Goal: Task Accomplishment & Management: Use online tool/utility

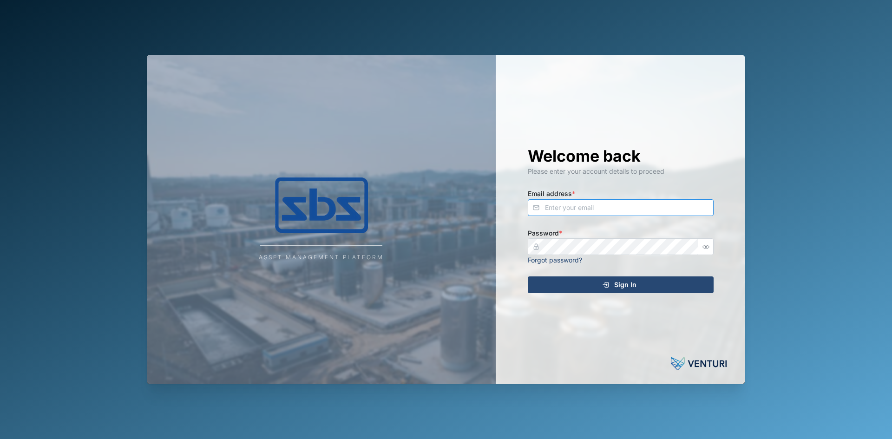
type input "[EMAIL_ADDRESS][DOMAIN_NAME]"
click at [151, 2] on div "Asset Management Platform Welcome back Please enter your account details to pro…" at bounding box center [445, 219] width 613 height 439
click at [649, 278] on div "Sign In" at bounding box center [619, 285] width 171 height 16
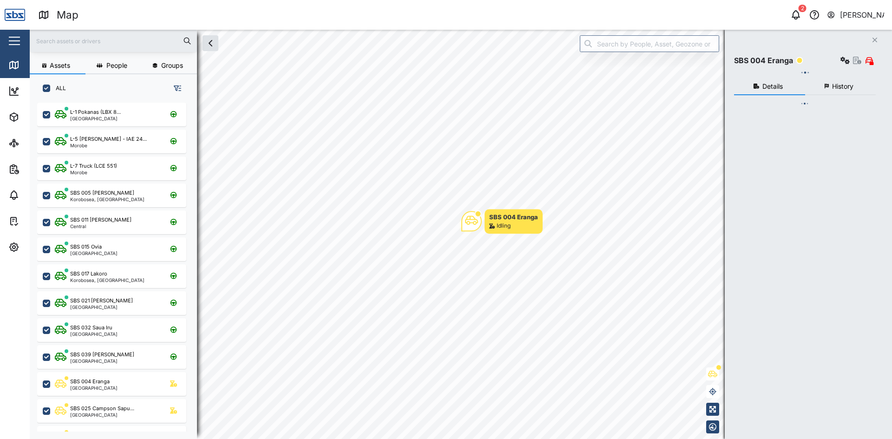
scroll to position [7, 7]
checkbox input "true"
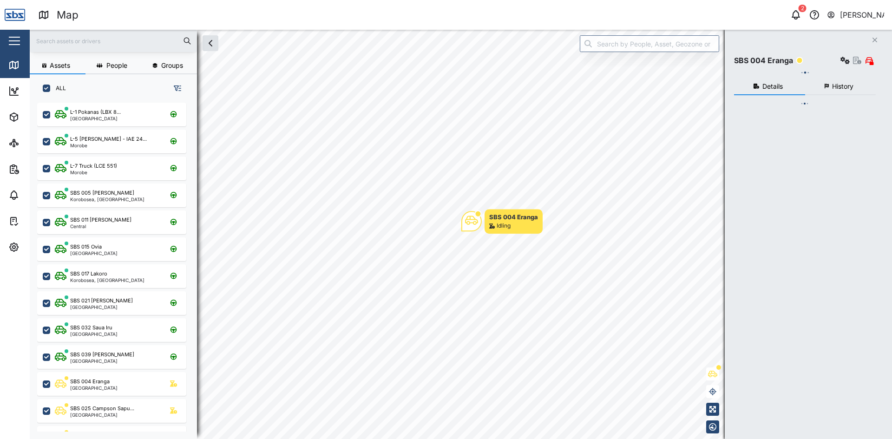
checkbox input "true"
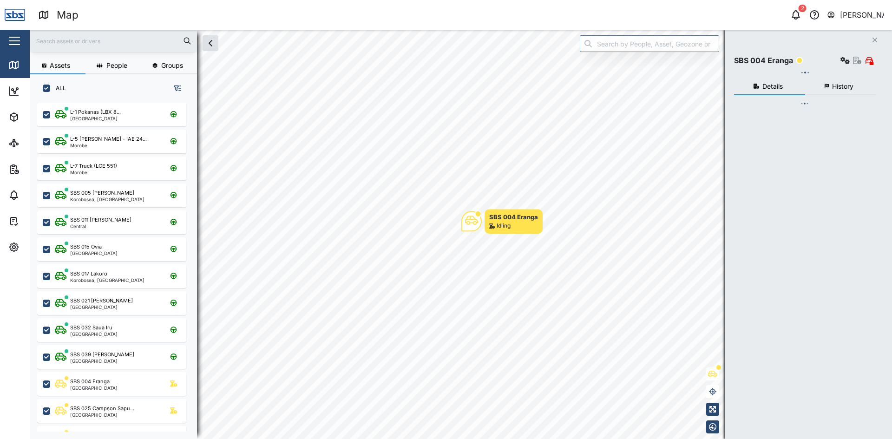
checkbox input "true"
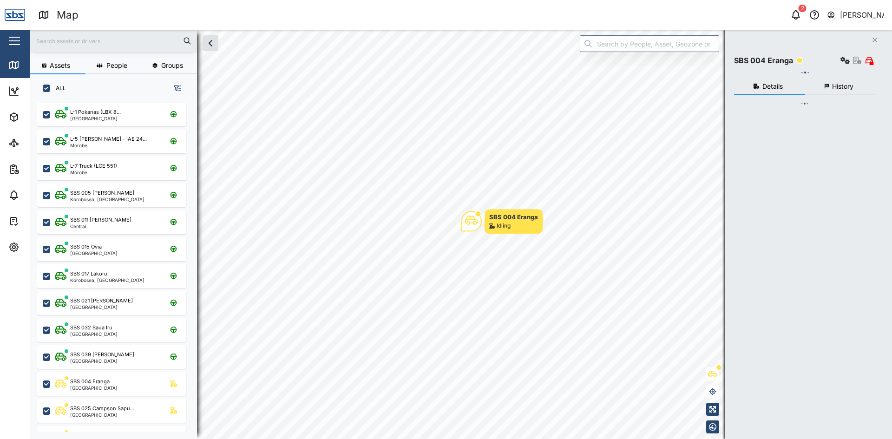
checkbox input "true"
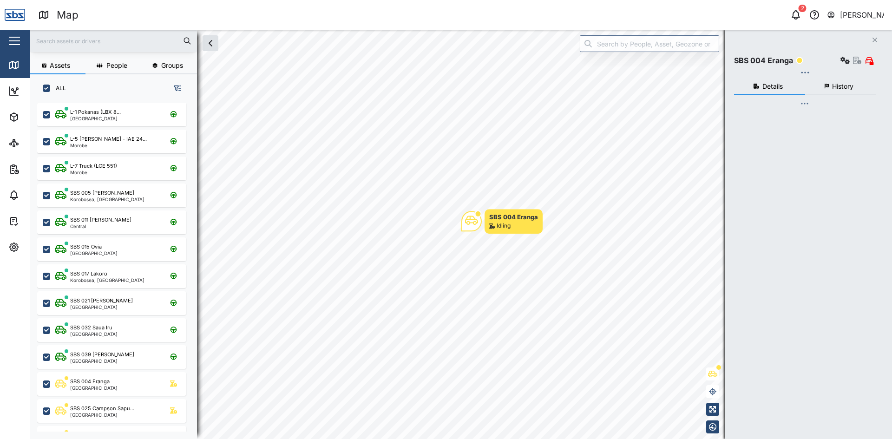
checkbox input "true"
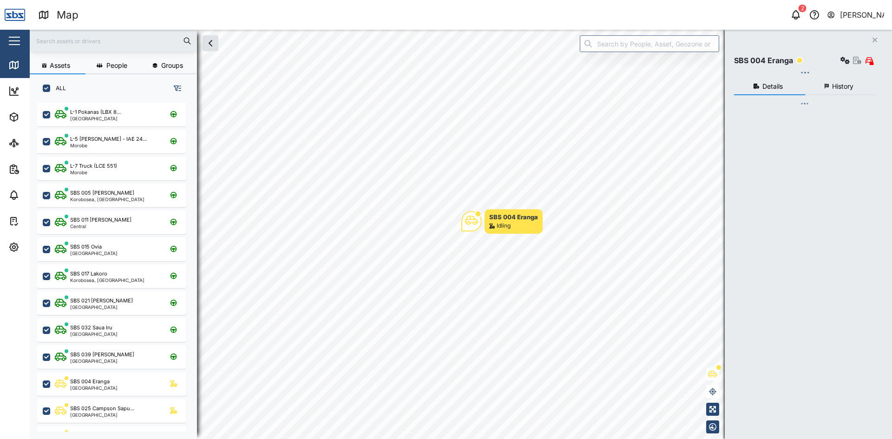
checkbox input "true"
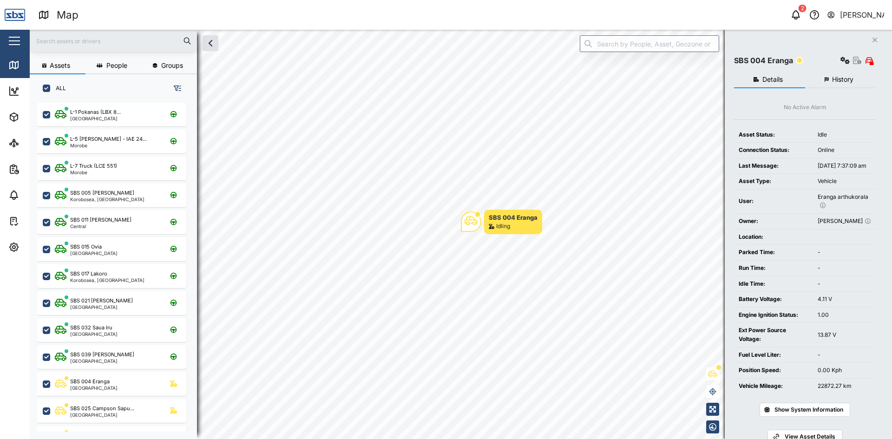
scroll to position [0, 0]
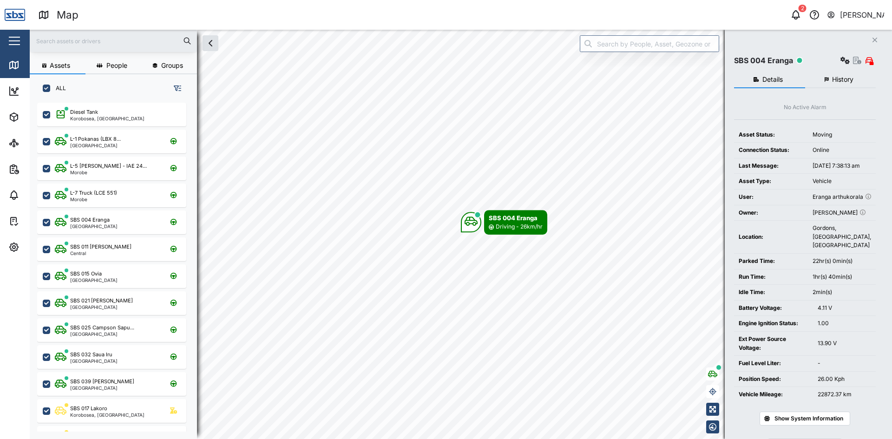
click at [875, 37] on icon "Close" at bounding box center [875, 39] width 6 height 7
